Goal: Find contact information: Find contact information

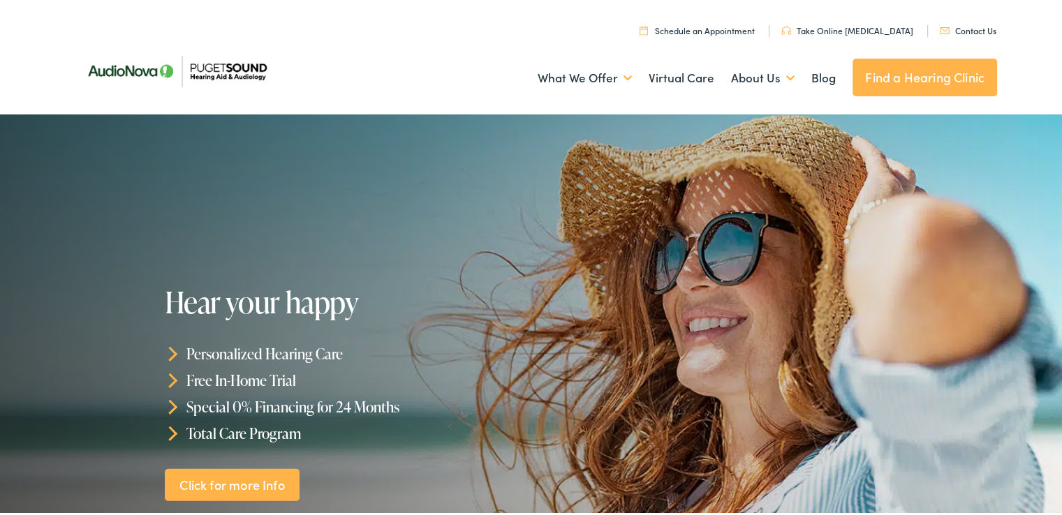
click at [883, 74] on link "Find a Hearing Clinic" at bounding box center [925, 75] width 145 height 38
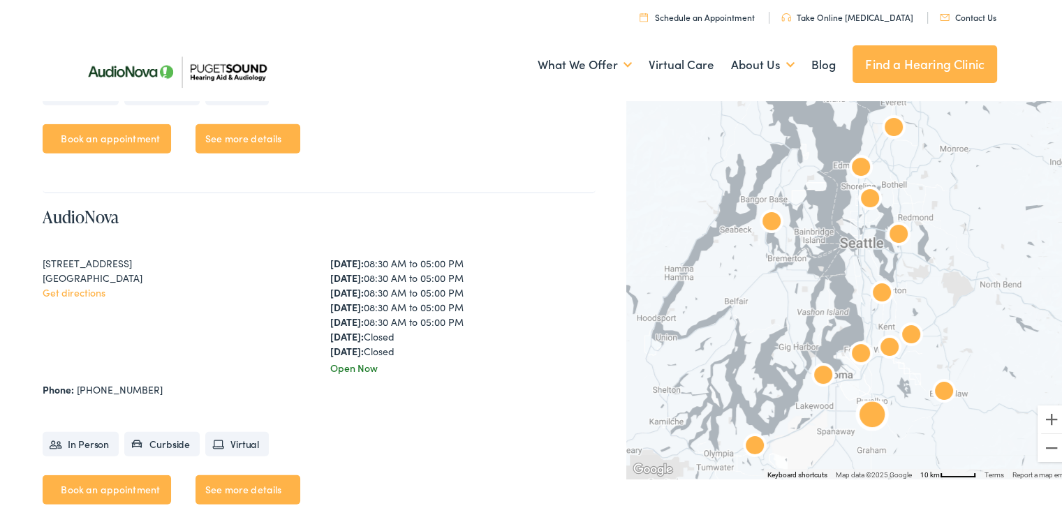
scroll to position [3491, 0]
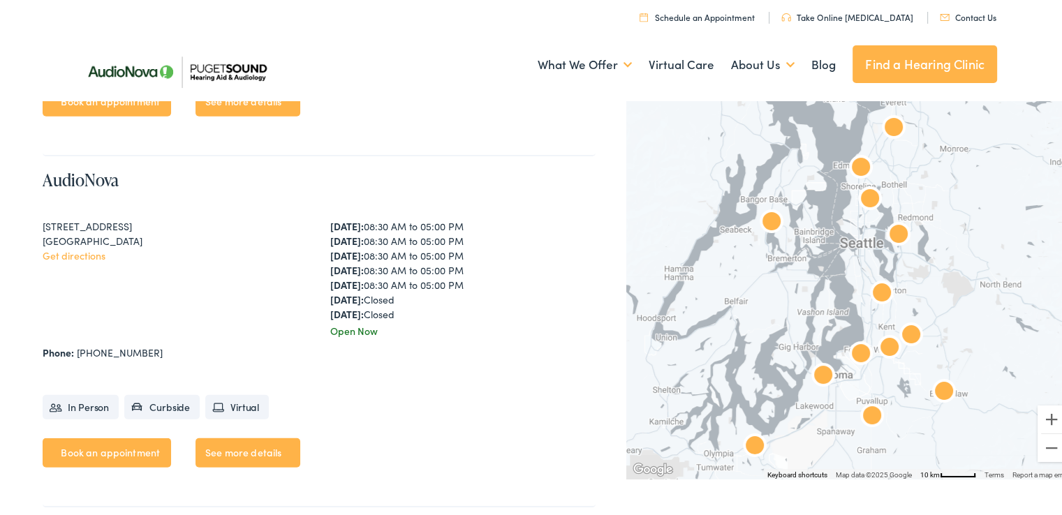
click at [961, 12] on link "Contact Us" at bounding box center [968, 14] width 57 height 12
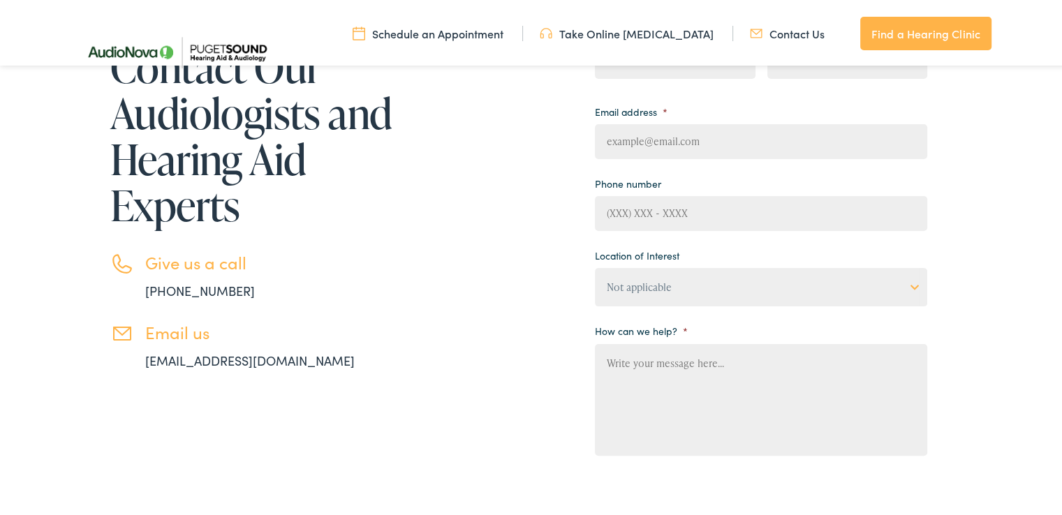
scroll to position [209, 0]
